Goal: Task Accomplishment & Management: Complete application form

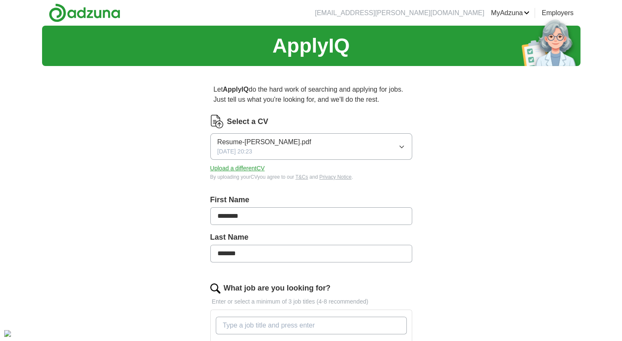
click at [243, 169] on button "Upload a different CV" at bounding box center [237, 168] width 55 height 9
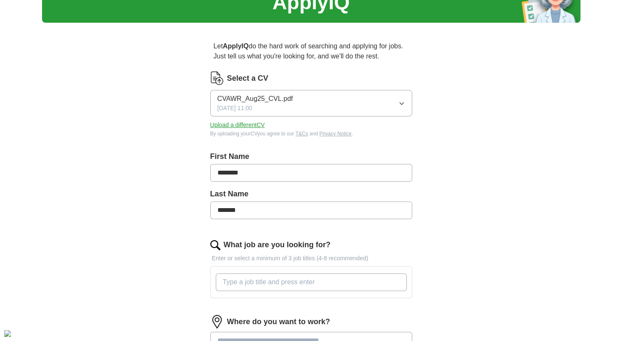
scroll to position [86, 0]
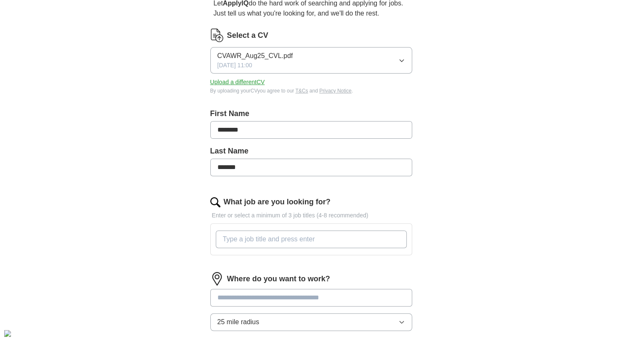
click at [280, 237] on input "What job are you looking for?" at bounding box center [311, 239] width 191 height 18
type input "head of economic growth"
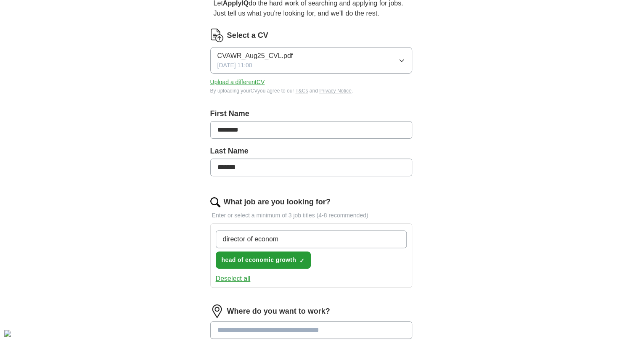
type input "director of economy"
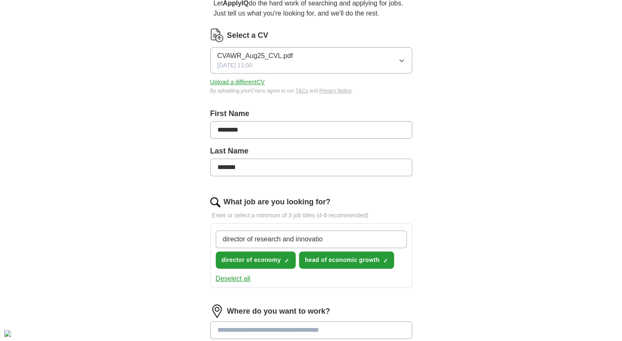
type input "director of research and innovation"
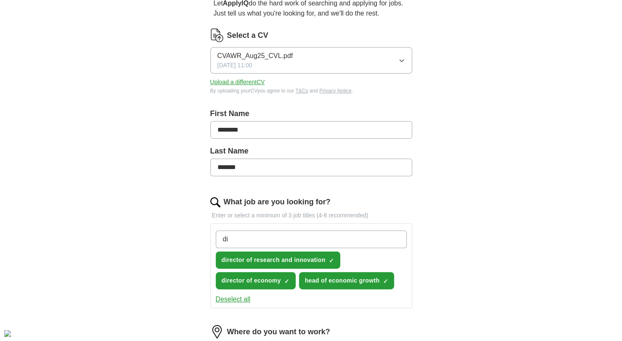
type input "d"
type input "head of innovation"
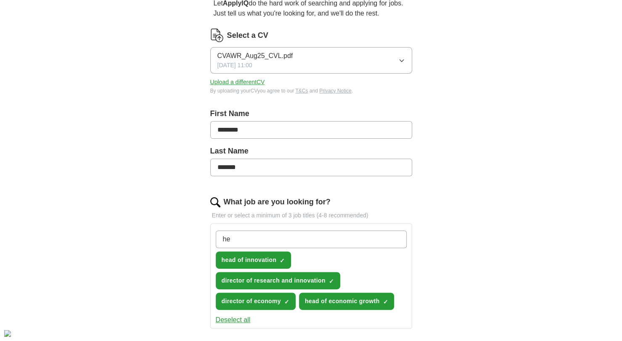
type input "h"
type input "head of stakeholder engagement"
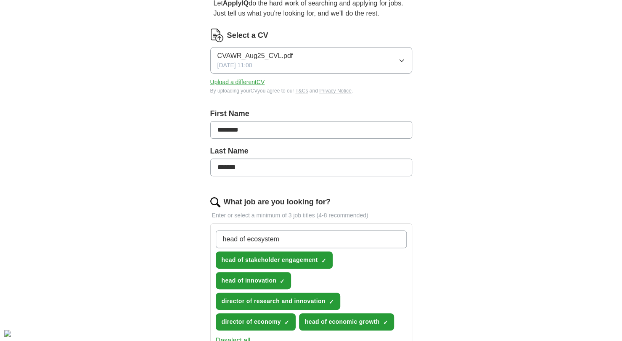
type input "head of ecosystems"
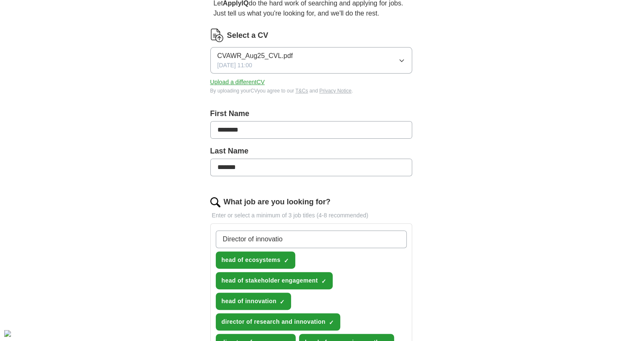
type input "Director of innovation"
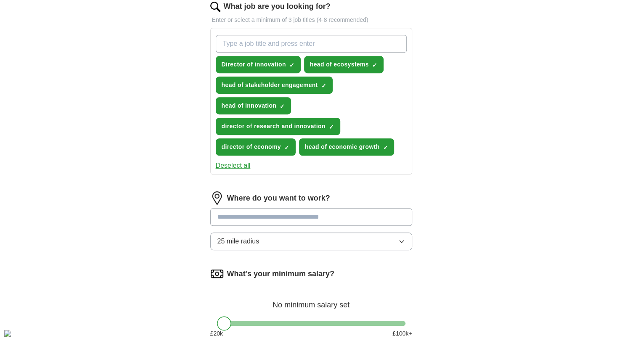
scroll to position [292, 0]
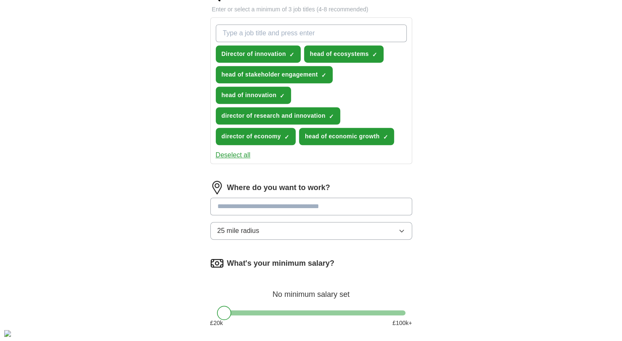
click at [294, 202] on input at bounding box center [311, 207] width 202 height 18
type input "******"
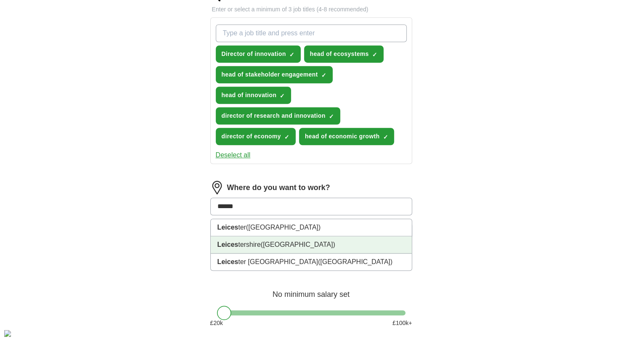
click at [291, 242] on span "([GEOGRAPHIC_DATA])" at bounding box center [298, 244] width 74 height 7
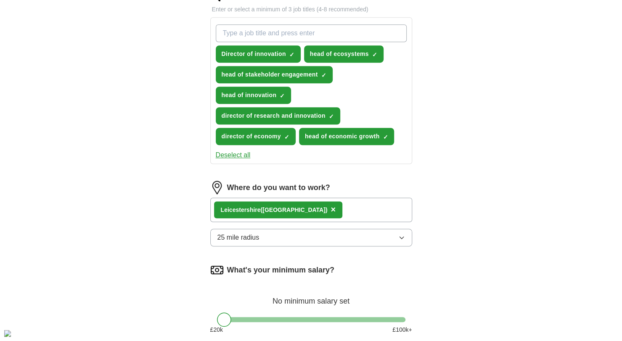
click at [276, 237] on button "25 mile radius" at bounding box center [311, 238] width 202 height 18
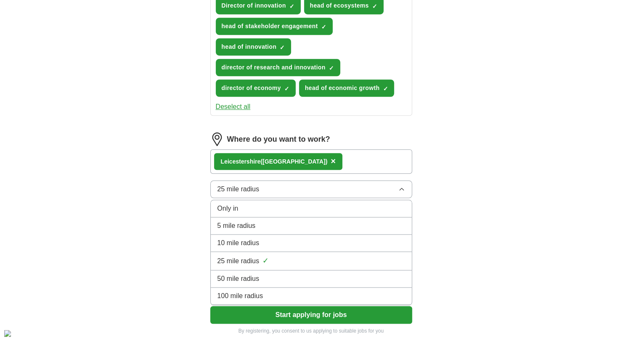
scroll to position [343, 0]
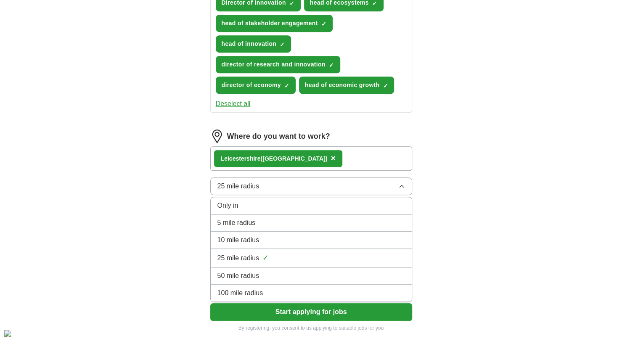
click at [273, 288] on div "100 mile radius" at bounding box center [310, 293] width 187 height 10
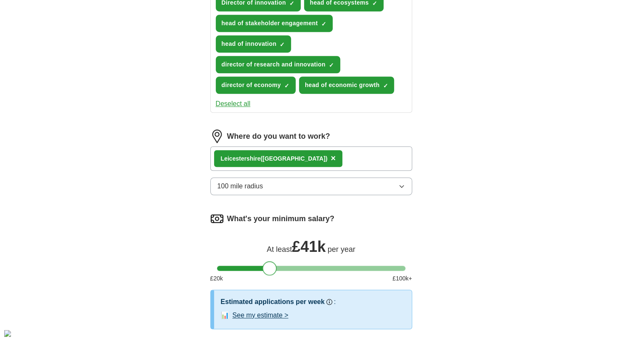
click at [269, 266] on div at bounding box center [311, 268] width 188 height 5
drag, startPoint x: 269, startPoint y: 266, endPoint x: 309, endPoint y: 272, distance: 40.7
click at [309, 272] on div at bounding box center [311, 268] width 14 height 14
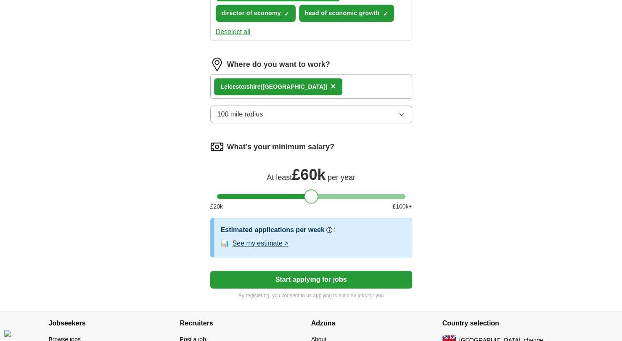
scroll to position [416, 0]
click at [267, 243] on button "See my estimate >" at bounding box center [260, 243] width 56 height 10
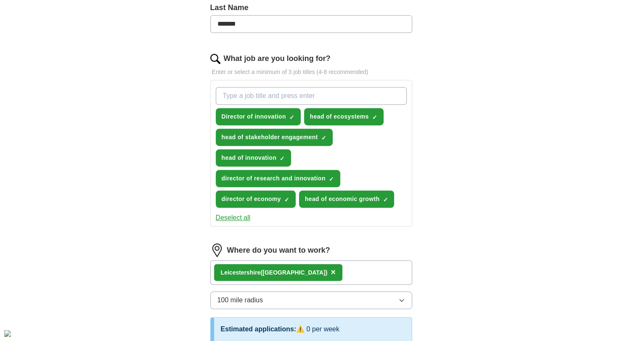
scroll to position [229, 0]
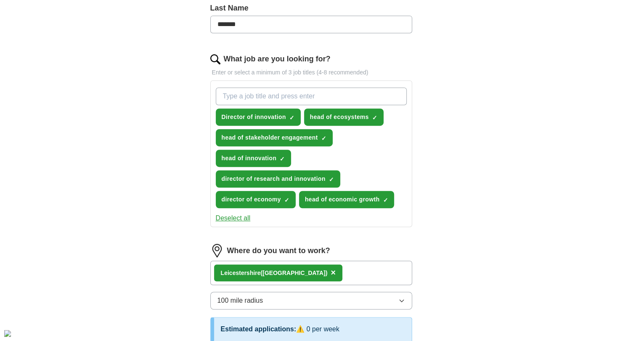
click at [272, 89] on input "What job are you looking for?" at bounding box center [311, 96] width 191 height 18
type input "head of strategy"
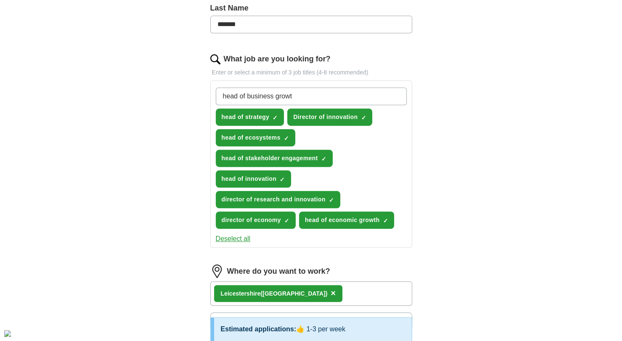
type input "head of business growth"
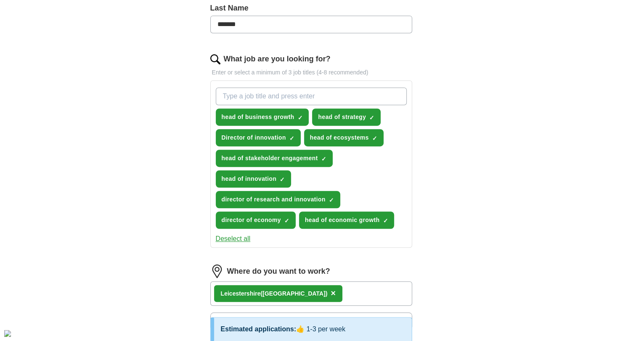
click at [269, 101] on input "What job are you looking for?" at bounding box center [311, 96] width 191 height 18
type input "business growth"
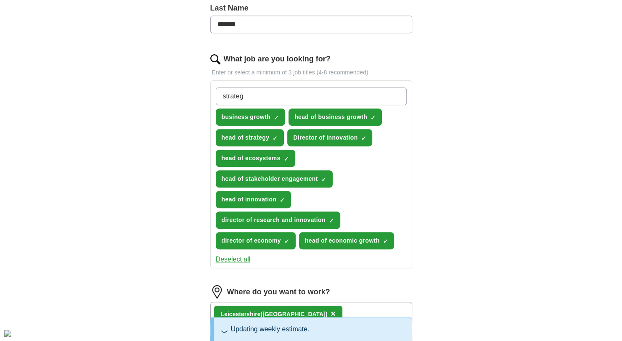
type input "strategy"
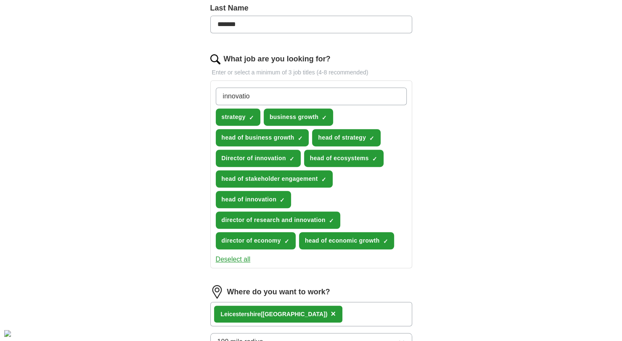
type input "innovation"
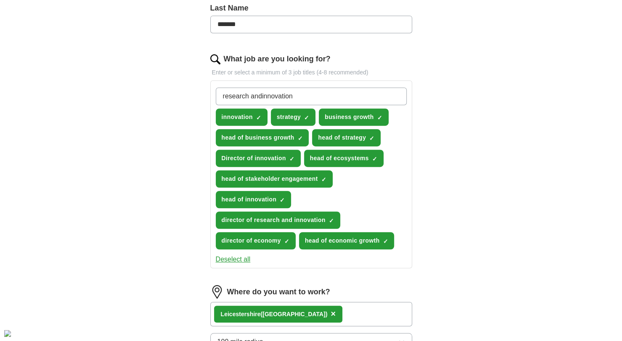
type input "research [PERSON_NAME]"
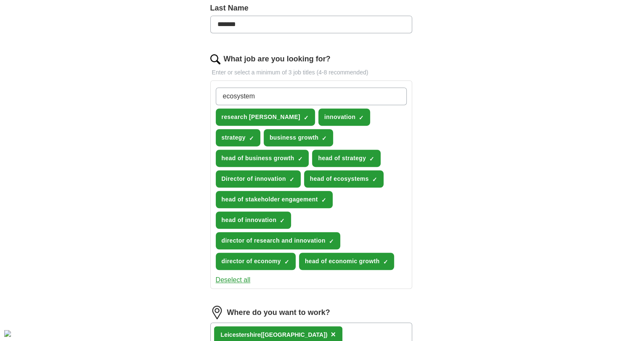
type input "ecosystems"
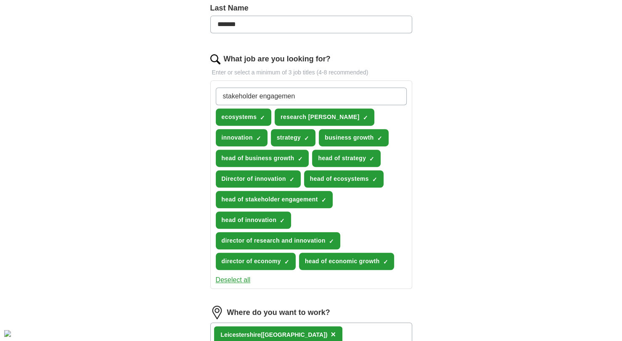
type input "stakeholder engagement"
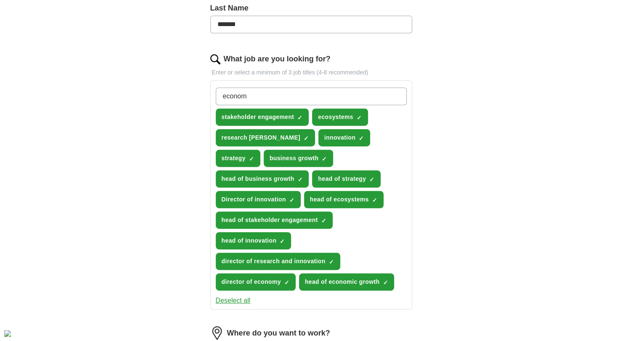
type input "economy"
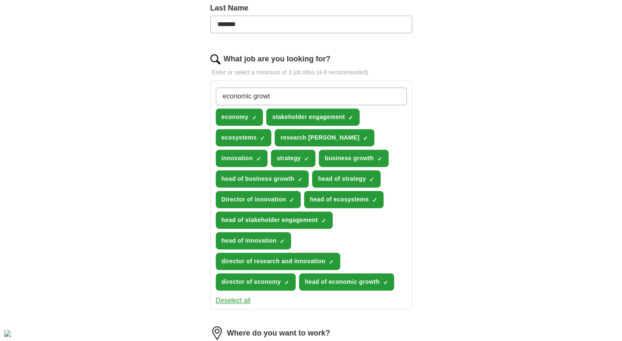
type input "economic growth"
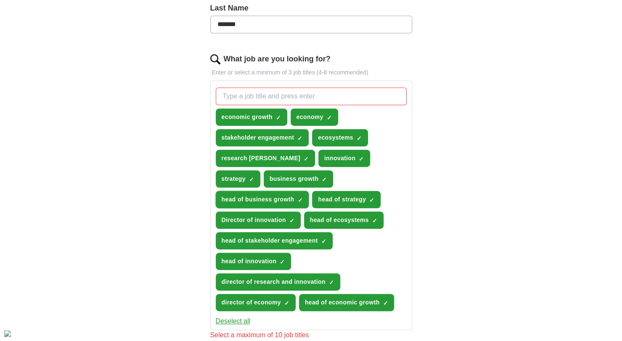
click at [0, 0] on span "×" at bounding box center [0, 0] width 0 height 0
click at [335, 198] on span "head of strategy" at bounding box center [342, 199] width 48 height 9
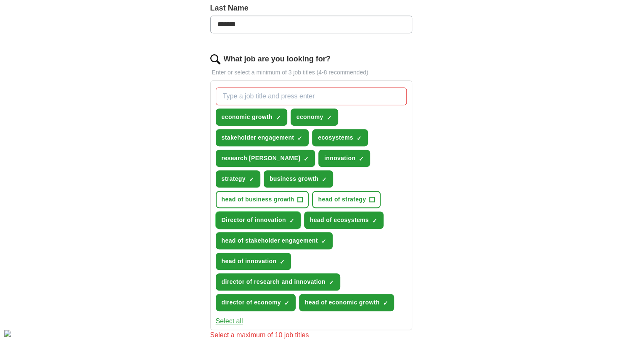
click at [282, 217] on span "Director of innovation" at bounding box center [254, 220] width 64 height 9
click at [337, 218] on span "head of ecosystems" at bounding box center [339, 220] width 59 height 9
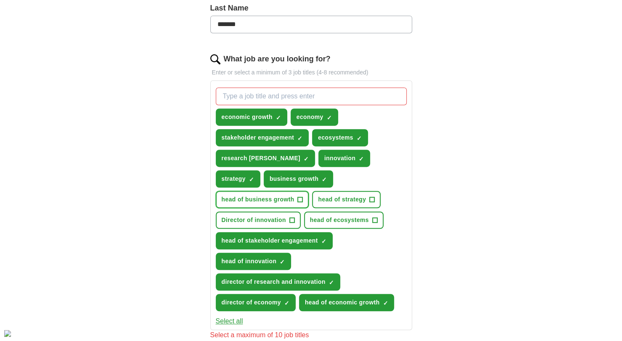
click at [299, 198] on span "+" at bounding box center [300, 199] width 5 height 7
click at [0, 0] on span "×" at bounding box center [0, 0] width 0 height 0
click at [277, 246] on button "head of stakeholder engagement ✓ ×" at bounding box center [274, 240] width 117 height 17
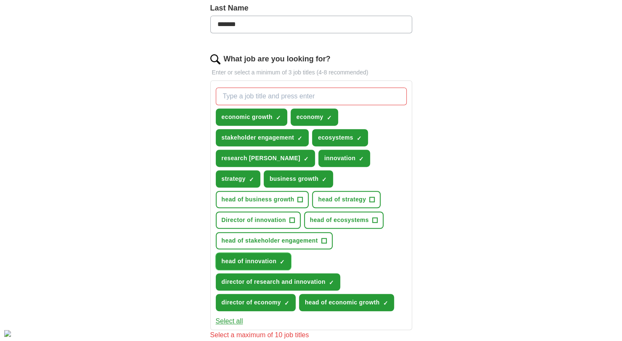
click at [272, 253] on button "head of innovation ✓ ×" at bounding box center [254, 261] width 76 height 17
click at [271, 284] on span "director of research and innovation" at bounding box center [274, 281] width 104 height 9
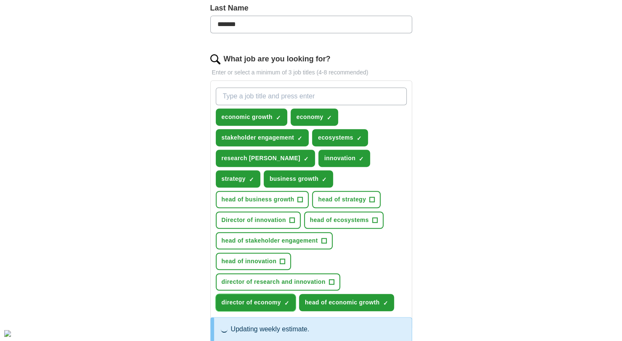
click at [269, 299] on span "director of economy" at bounding box center [251, 302] width 59 height 9
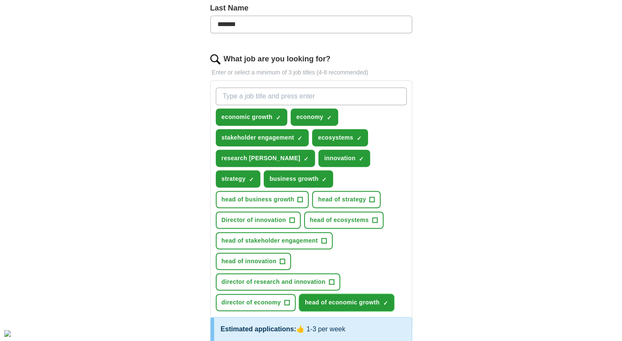
click at [337, 303] on span "head of economic growth" at bounding box center [342, 302] width 75 height 9
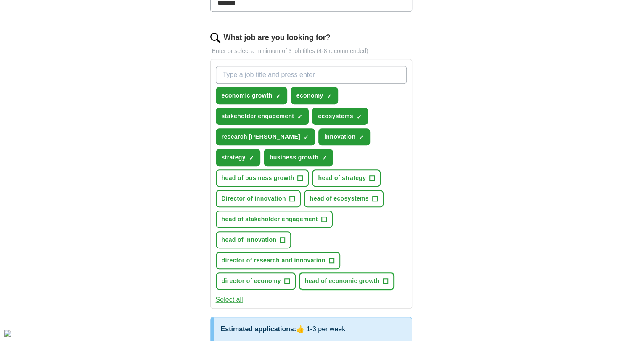
scroll to position [240, 0]
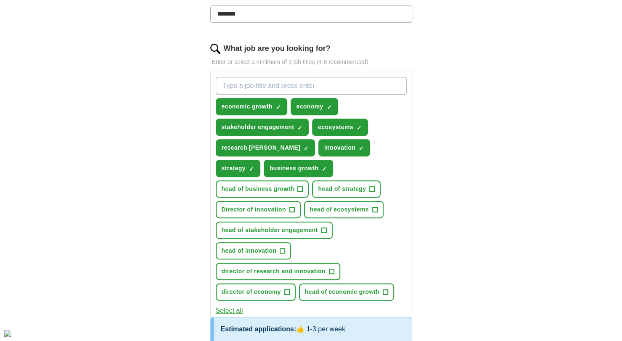
click at [278, 83] on input "What job are you looking for?" at bounding box center [311, 86] width 191 height 18
type input "cluster"
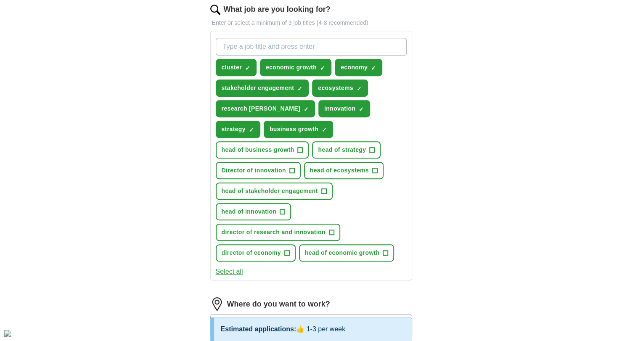
scroll to position [279, 0]
click at [306, 141] on button "head of business growth +" at bounding box center [262, 149] width 93 height 17
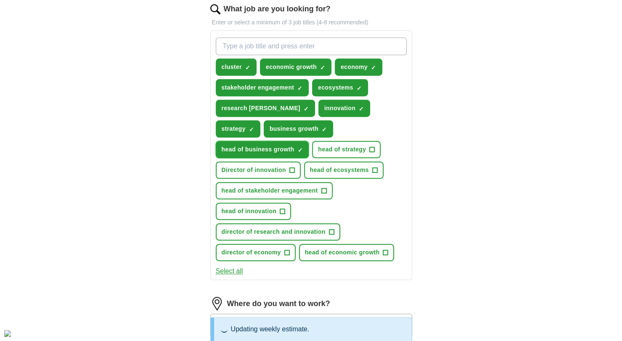
click at [216, 141] on button "head of business growth ✓ ×" at bounding box center [262, 149] width 93 height 17
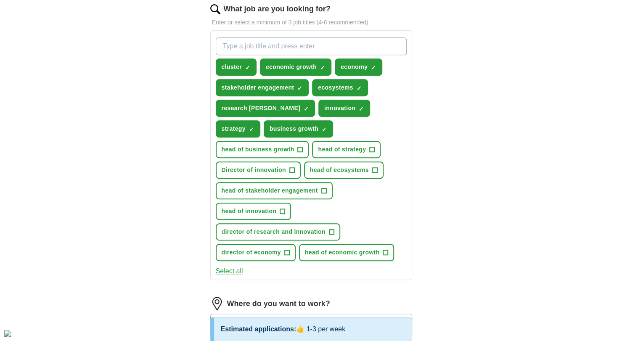
click at [300, 42] on input "What job are you looking for?" at bounding box center [311, 46] width 191 height 18
type input "public sector"
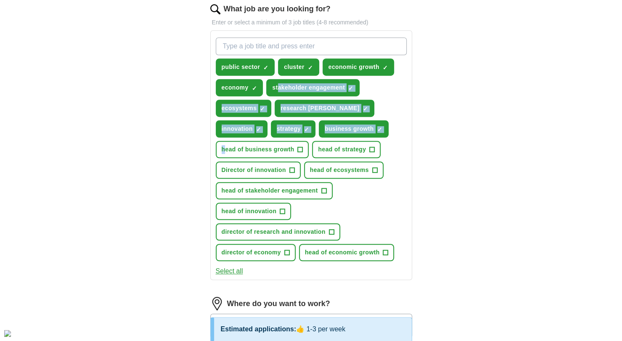
drag, startPoint x: 278, startPoint y: 96, endPoint x: 226, endPoint y: 150, distance: 74.6
click at [226, 150] on div "public sector ✓ × cluster ✓ × economic growth ✓ × economy ✓ × stakeholder engag…" at bounding box center [311, 149] width 194 height 230
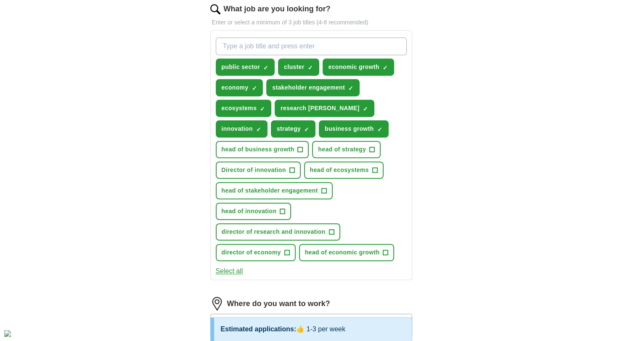
click at [183, 201] on div "Let ApplyIQ do the hard work of searching and applying for jobs. Just tell us w…" at bounding box center [311, 204] width 269 height 820
click at [284, 42] on input "What job are you looking for?" at bounding box center [311, 46] width 191 height 18
type input "consultant"
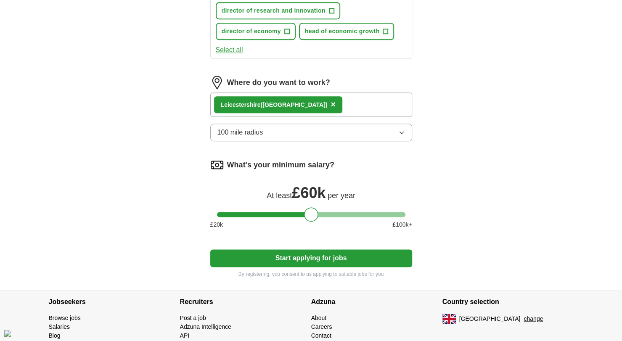
scroll to position [524, 0]
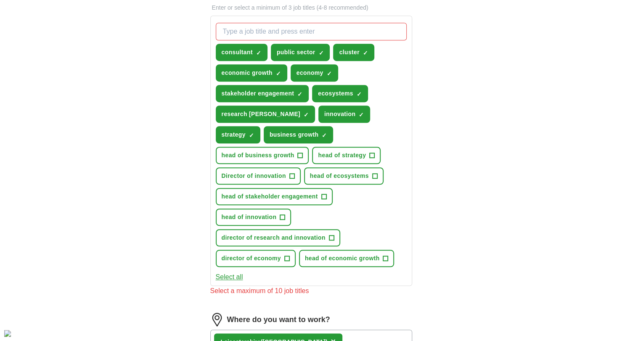
scroll to position [281, 0]
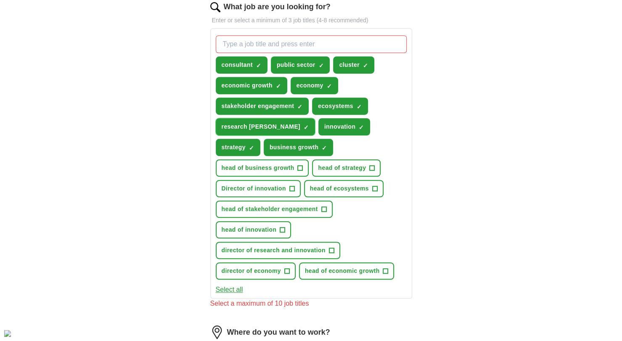
click at [0, 0] on span "×" at bounding box center [0, 0] width 0 height 0
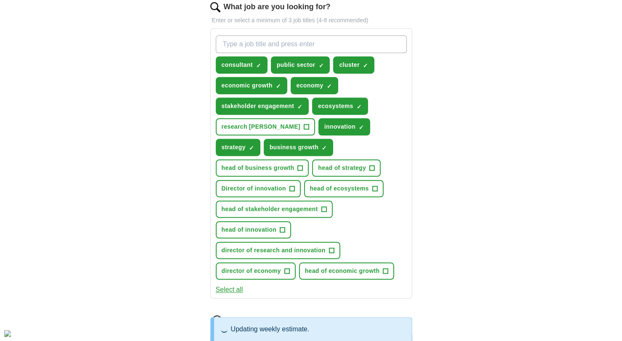
click at [269, 39] on input "What job are you looking for?" at bounding box center [311, 44] width 191 height 18
type input "research and innovation"
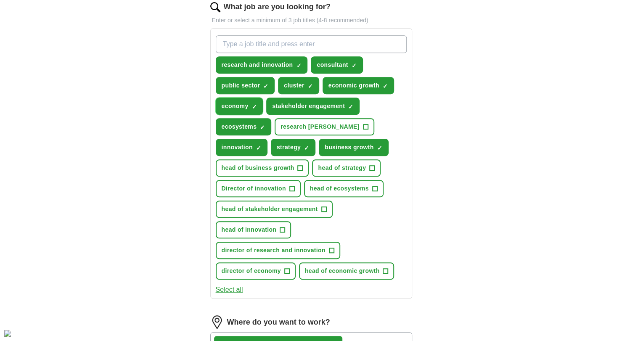
click at [233, 107] on span "economy" at bounding box center [235, 106] width 27 height 9
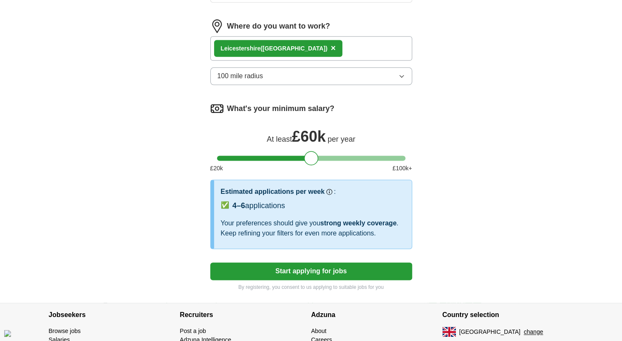
scroll to position [580, 0]
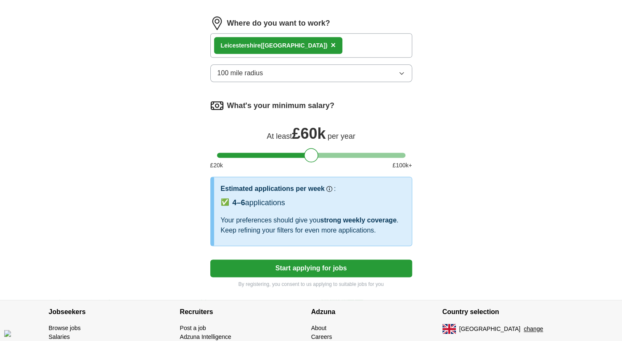
click at [289, 269] on button "Start applying for jobs" at bounding box center [311, 268] width 202 height 18
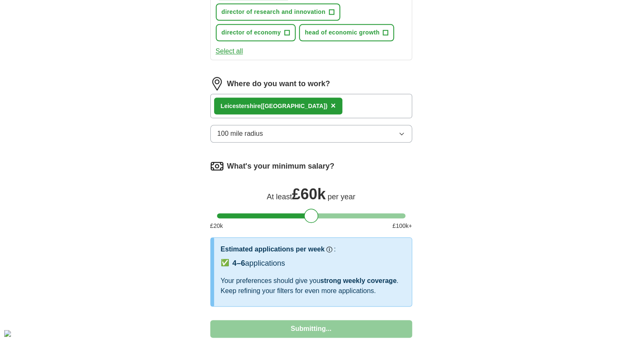
select select "**"
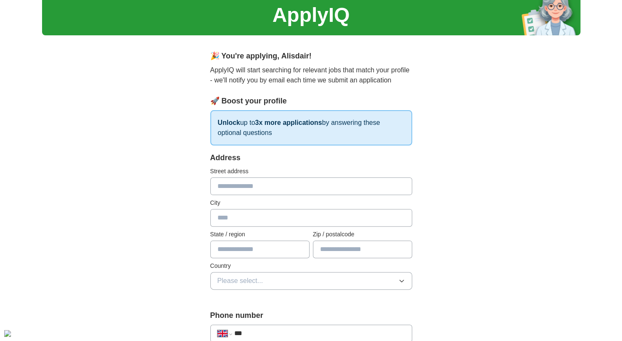
scroll to position [31, 0]
click at [269, 188] on input "text" at bounding box center [311, 186] width 202 height 18
type input "**********"
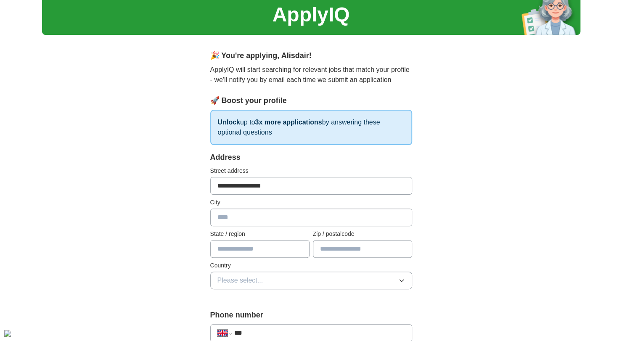
type input "*********"
type input "******"
click at [248, 250] on input "text" at bounding box center [259, 249] width 99 height 18
type input "**********"
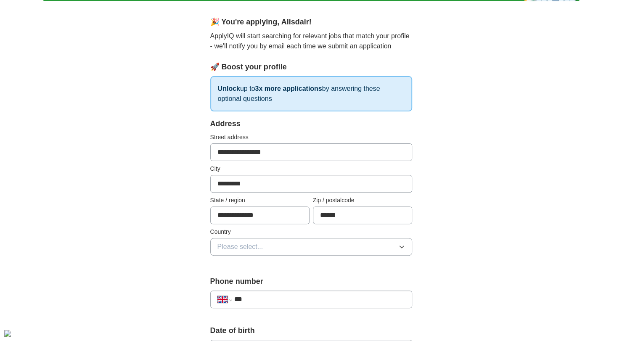
scroll to position [66, 0]
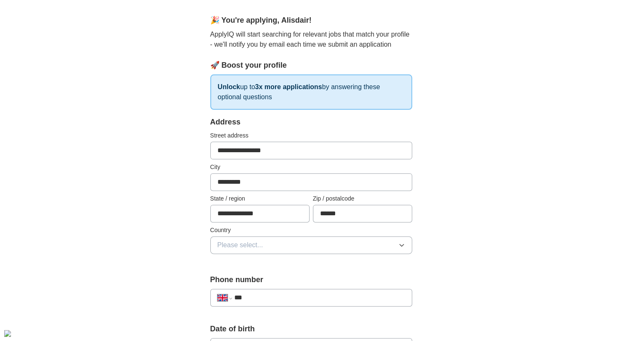
click at [253, 243] on span "Please select..." at bounding box center [240, 245] width 46 height 10
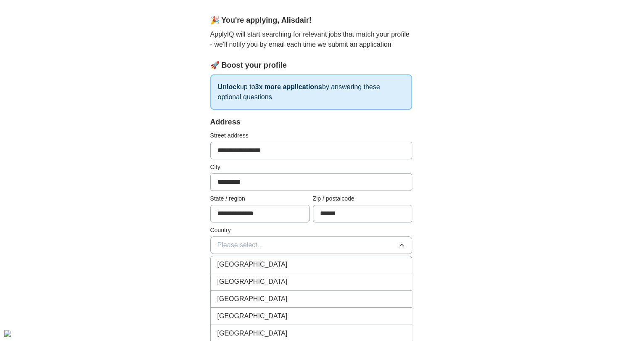
click at [258, 261] on span "[GEOGRAPHIC_DATA]" at bounding box center [252, 264] width 70 height 10
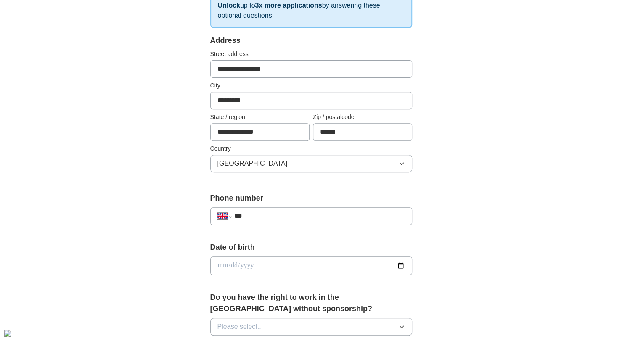
scroll to position [149, 0]
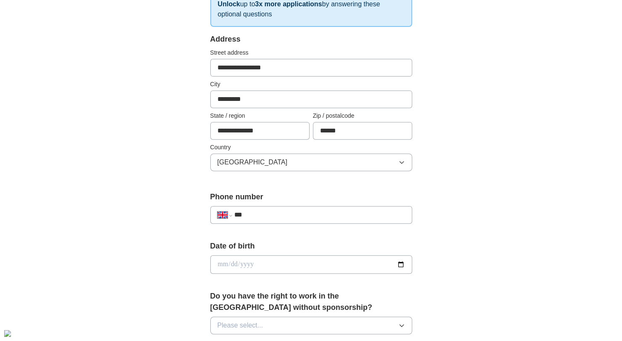
click at [287, 216] on input "***" at bounding box center [319, 215] width 171 height 10
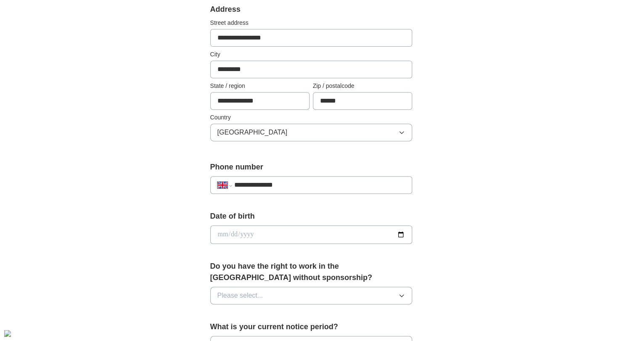
scroll to position [179, 0]
type input "**********"
click at [248, 226] on input "date" at bounding box center [311, 234] width 202 height 18
type input "**********"
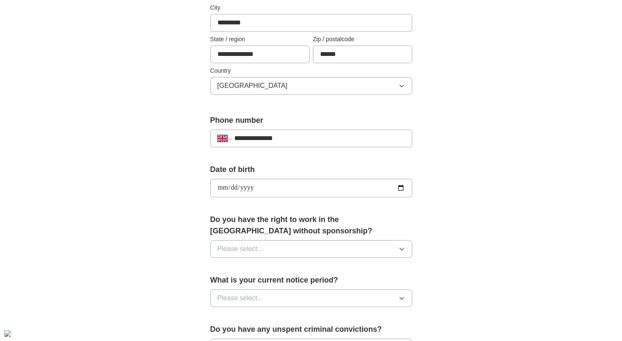
scroll to position [228, 0]
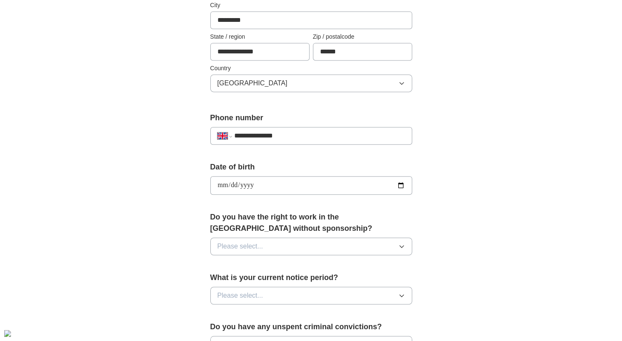
click at [243, 241] on span "Please select..." at bounding box center [240, 246] width 46 height 10
click at [245, 261] on div "Yes" at bounding box center [310, 266] width 187 height 10
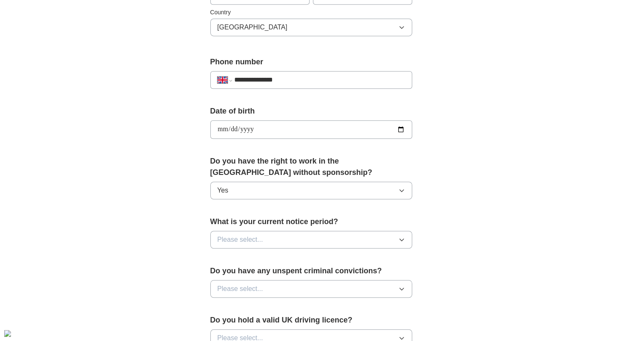
scroll to position [285, 0]
click at [263, 238] on button "Please select..." at bounding box center [311, 239] width 202 height 18
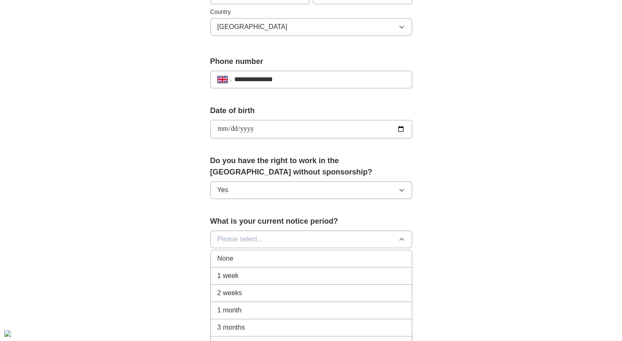
click at [256, 289] on div "2 weeks" at bounding box center [310, 293] width 187 height 10
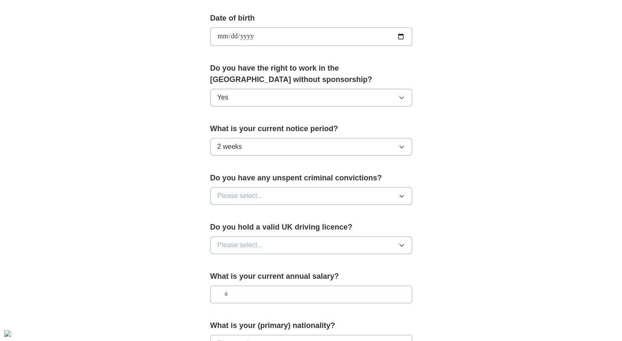
scroll to position [377, 0]
click at [267, 189] on button "Please select..." at bounding box center [311, 196] width 202 height 18
click at [262, 227] on div "No" at bounding box center [310, 232] width 187 height 10
click at [262, 242] on span "Please select..." at bounding box center [240, 245] width 46 height 10
click at [259, 269] on li "Yes" at bounding box center [311, 264] width 201 height 17
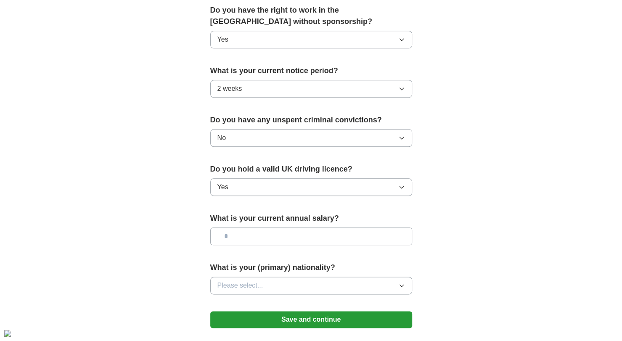
scroll to position [435, 0]
click at [268, 228] on input "text" at bounding box center [311, 236] width 202 height 18
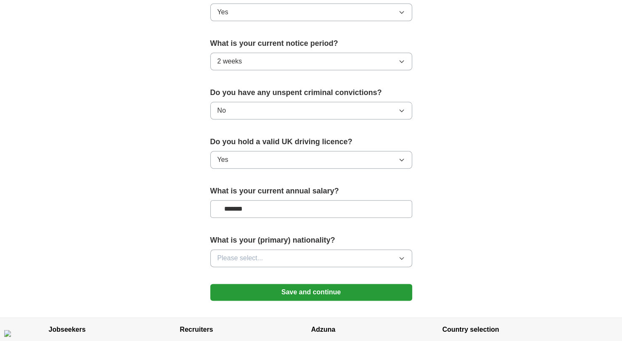
scroll to position [465, 0]
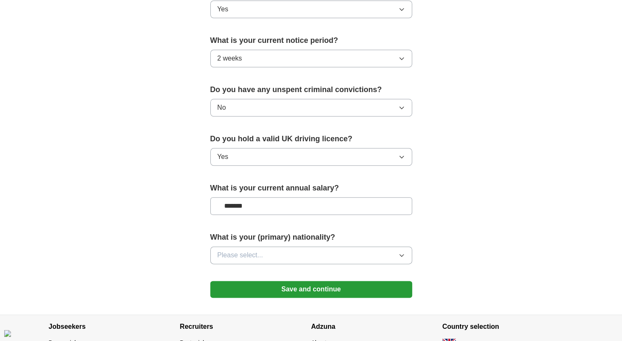
type input "*******"
click at [269, 253] on button "Please select..." at bounding box center [311, 255] width 202 height 18
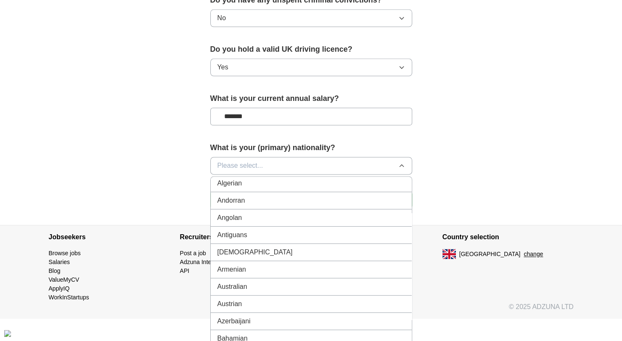
scroll to position [0, 0]
click at [269, 200] on div "British" at bounding box center [310, 202] width 187 height 10
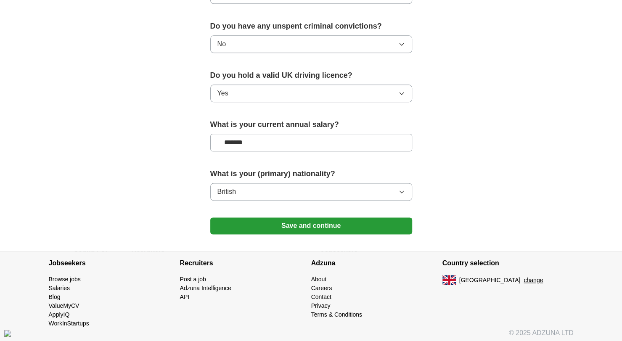
click at [259, 218] on button "Save and continue" at bounding box center [311, 225] width 202 height 17
